Goal: Find specific page/section: Find specific page/section

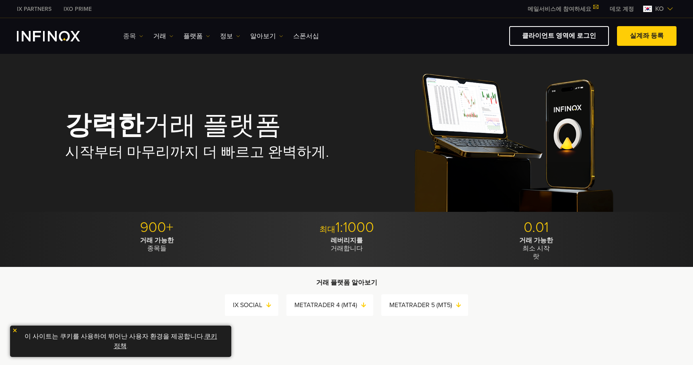
click at [139, 38] on img at bounding box center [141, 36] width 4 height 4
click at [163, 37] on link "거래" at bounding box center [163, 36] width 20 height 10
click at [193, 36] on link "플랫폼" at bounding box center [196, 36] width 27 height 10
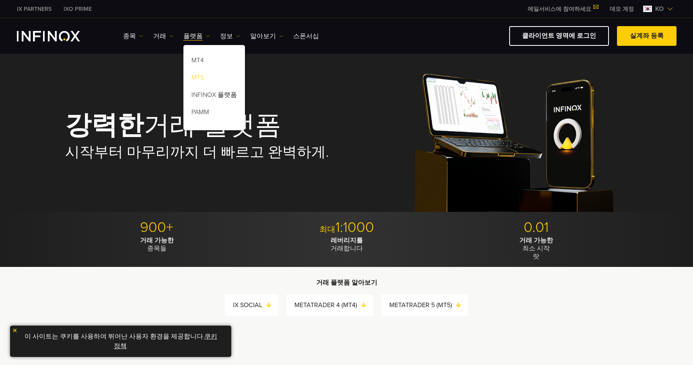
click at [201, 73] on link "MT5" at bounding box center [214, 78] width 62 height 17
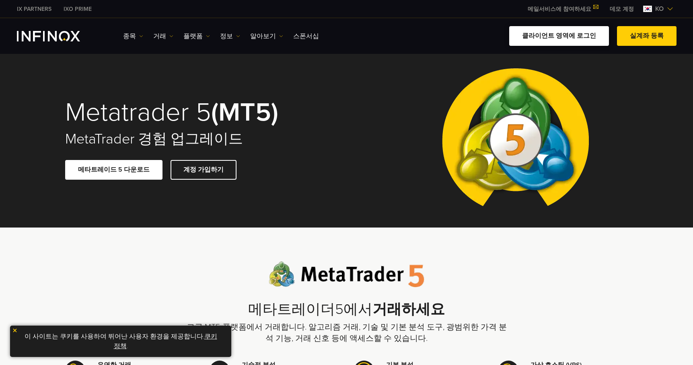
click at [558, 36] on link "클라이언트 영역에 로그인" at bounding box center [559, 36] width 100 height 20
